Goal: Find specific page/section: Find specific page/section

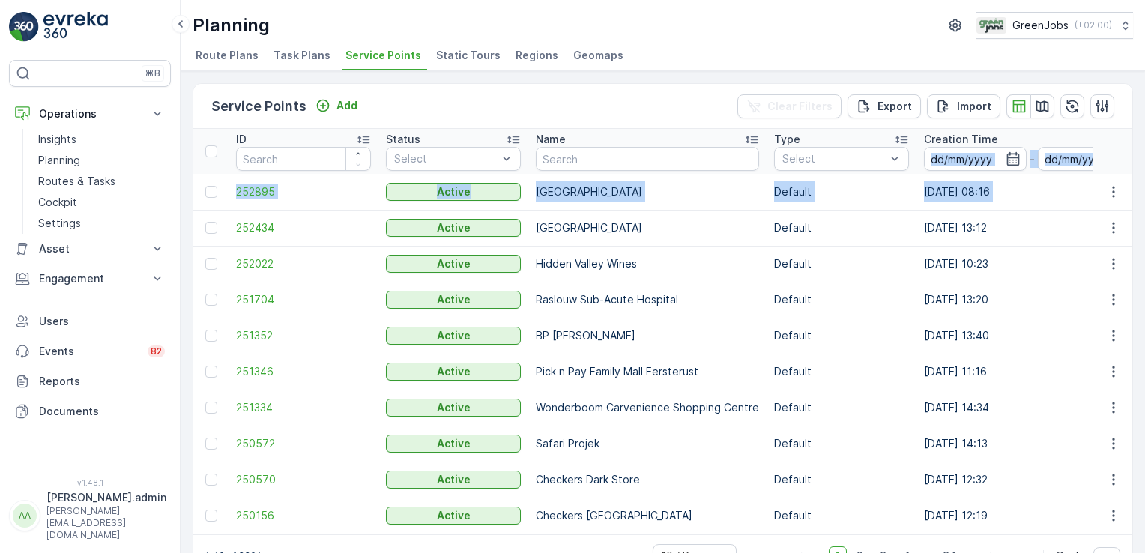
drag, startPoint x: 1141, startPoint y: 143, endPoint x: 1142, endPoint y: 205, distance: 62.2
click at [1142, 205] on div "Service Points Add Clear Filters Export Import ID Status Select Name Type Selec…" at bounding box center [663, 312] width 965 height 482
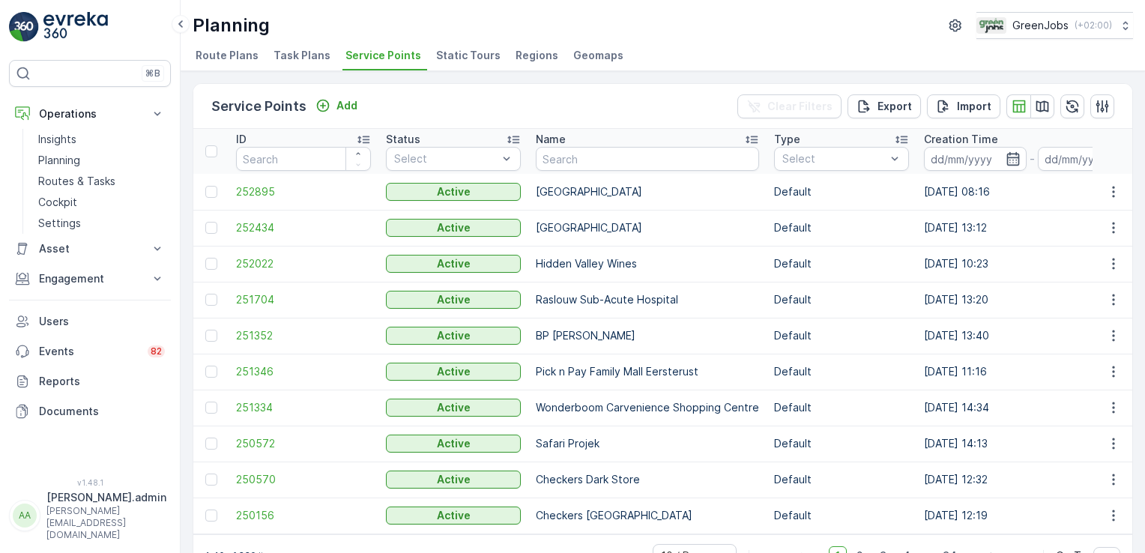
click at [724, 43] on div "Planning GreenJobs ( +02:00 ) Route Plans Task Plans Service Points Static Tour…" at bounding box center [663, 35] width 965 height 71
click at [684, 30] on div "Planning GreenJobs ( +02:00 )" at bounding box center [663, 25] width 941 height 27
click at [472, 57] on span "Static Tours" at bounding box center [468, 55] width 64 height 15
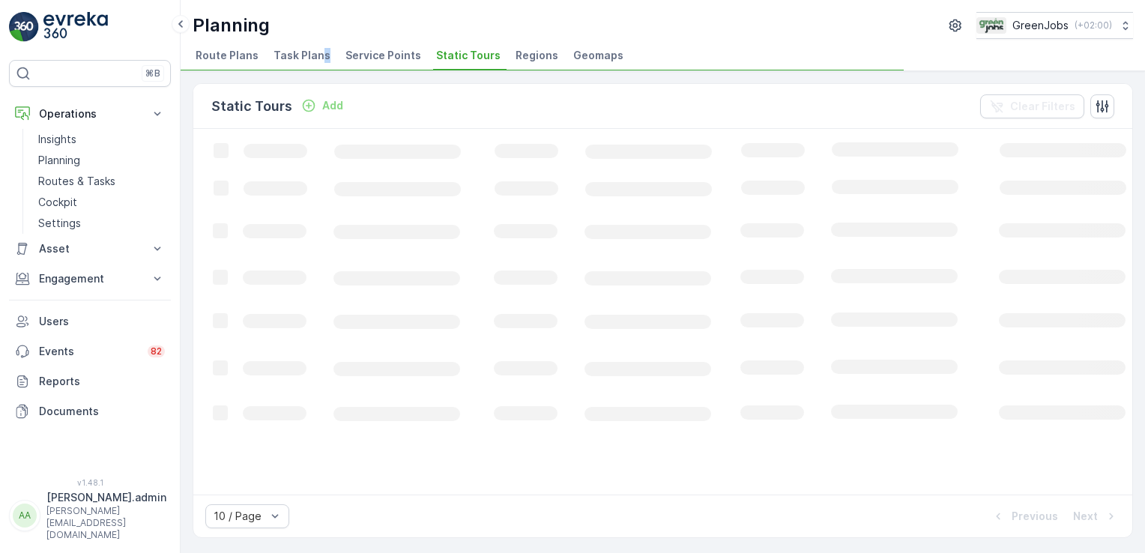
click at [321, 57] on span "Task Plans" at bounding box center [302, 55] width 57 height 15
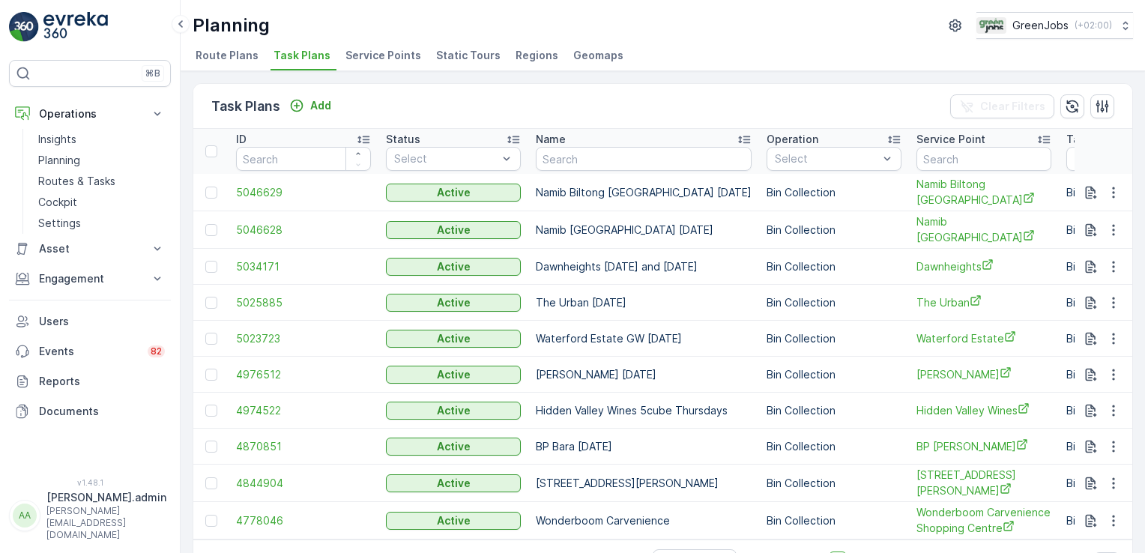
drag, startPoint x: 321, startPoint y: 57, endPoint x: 291, endPoint y: 61, distance: 30.3
click at [291, 61] on span "Task Plans" at bounding box center [302, 55] width 57 height 15
